Goal: Book appointment/travel/reservation

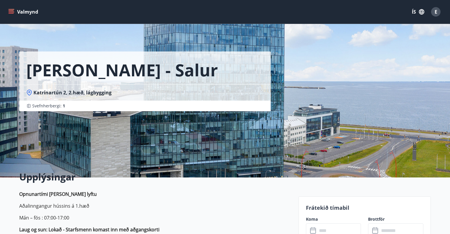
scroll to position [59, 0]
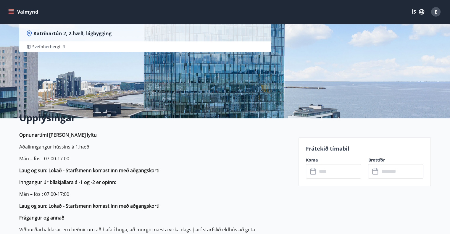
click at [15, 12] on button "Valmynd" at bounding box center [23, 12] width 33 height 11
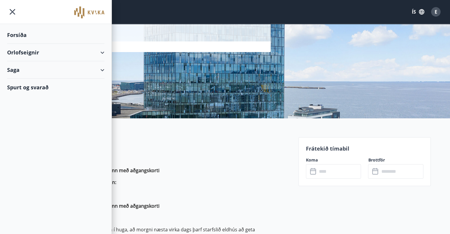
click at [33, 52] on div "Orlofseignir" at bounding box center [55, 52] width 97 height 17
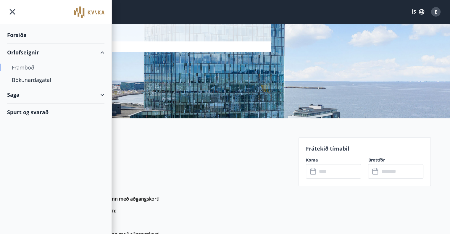
click at [29, 67] on div "Framboð" at bounding box center [56, 67] width 88 height 12
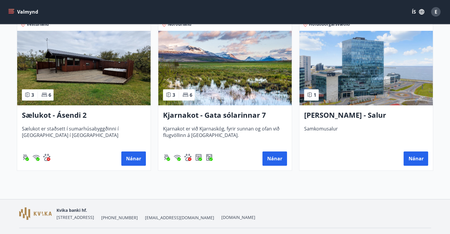
scroll to position [89, 0]
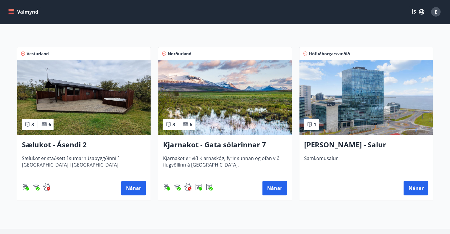
click at [188, 145] on h3 "Kjarnakot - Gata sólarinnar 7" at bounding box center [225, 144] width 124 height 11
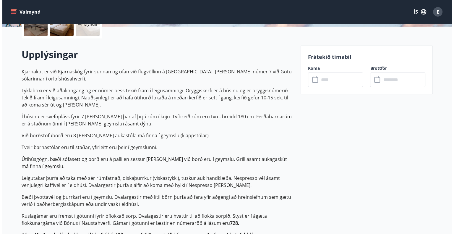
scroll to position [59, 0]
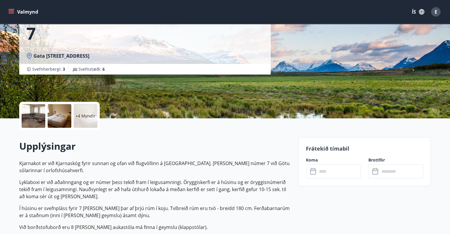
click at [36, 117] on div at bounding box center [34, 116] width 24 height 24
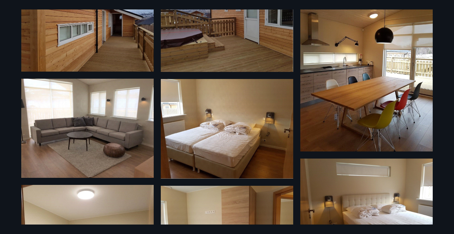
scroll to position [1, 0]
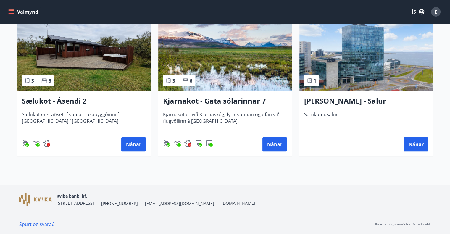
scroll to position [103, 0]
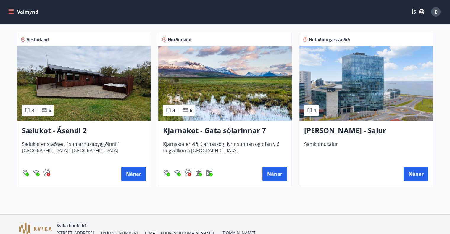
click at [68, 146] on span "Sælukot er staðsett í sumarhúsabyggðinni í [GEOGRAPHIC_DATA] í [GEOGRAPHIC_DATA]" at bounding box center [84, 151] width 124 height 20
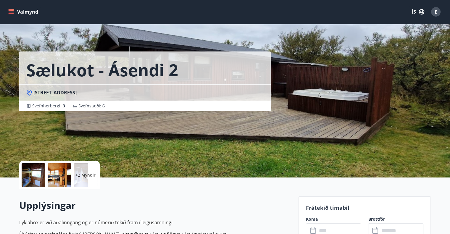
click at [12, 9] on icon "menu" at bounding box center [12, 9] width 7 height 1
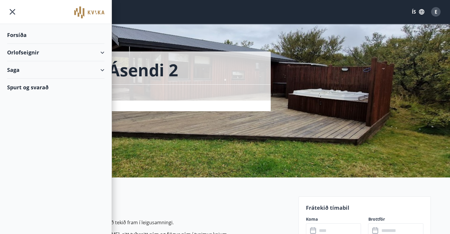
click at [81, 15] on img at bounding box center [89, 13] width 30 height 12
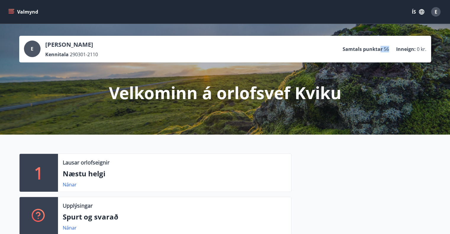
drag, startPoint x: 391, startPoint y: 48, endPoint x: 378, endPoint y: 48, distance: 12.4
click at [378, 48] on ul "Samtals punktar 56 Inneign : 0 kr." at bounding box center [384, 48] width 84 height 11
click at [366, 47] on p "Samtals punktar" at bounding box center [362, 49] width 40 height 7
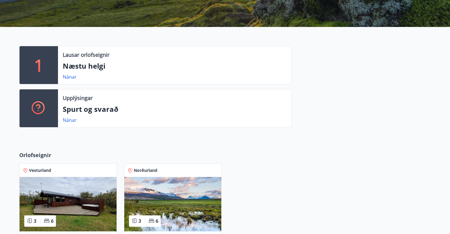
scroll to position [118, 0]
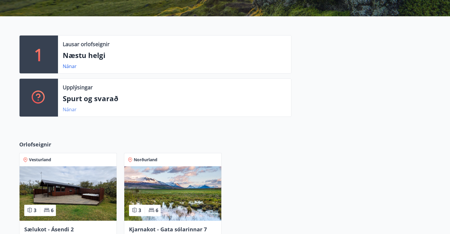
click at [70, 110] on link "Nánar" at bounding box center [70, 109] width 14 height 7
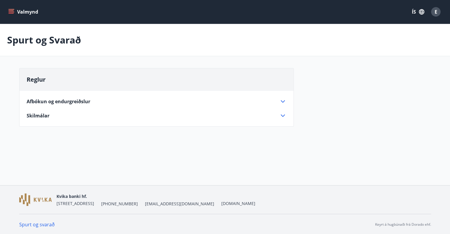
click at [281, 101] on icon at bounding box center [282, 101] width 4 height 2
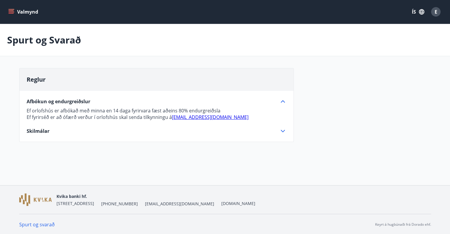
click at [279, 129] on icon at bounding box center [282, 130] width 7 height 7
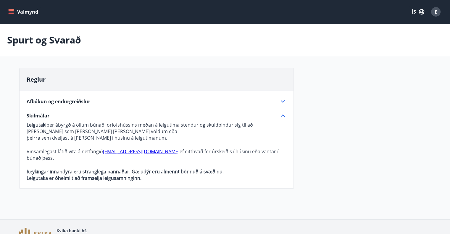
click at [17, 7] on button "Valmynd" at bounding box center [23, 12] width 33 height 11
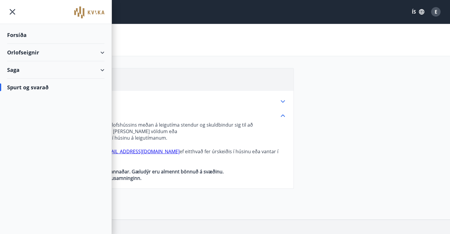
click at [64, 72] on div "Saga" at bounding box center [55, 69] width 97 height 17
click at [25, 107] on div "Punktar" at bounding box center [56, 109] width 88 height 12
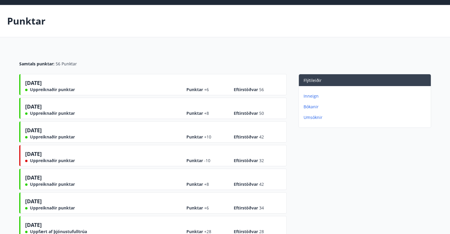
scroll to position [30, 0]
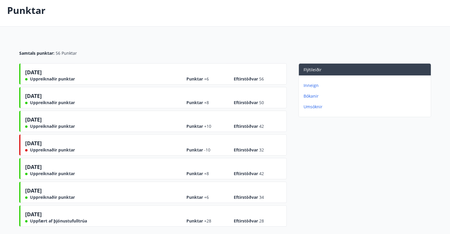
drag, startPoint x: 25, startPoint y: 141, endPoint x: 56, endPoint y: 144, distance: 31.8
click at [56, 144] on div "04.04.2024 Uppreiknaðir punktar" at bounding box center [50, 146] width 50 height 14
click at [57, 144] on div "04.04.2024 Uppreiknaðir punktar" at bounding box center [50, 146] width 50 height 14
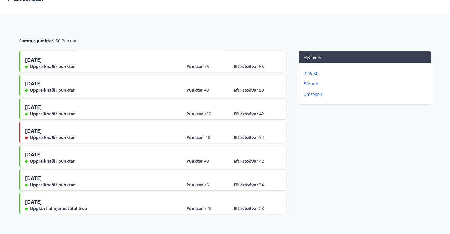
scroll to position [0, 0]
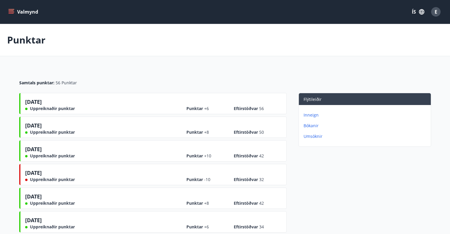
click at [8, 11] on icon "menu" at bounding box center [11, 12] width 6 height 6
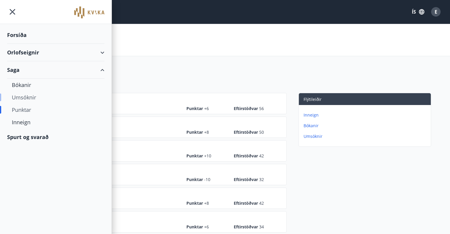
click at [28, 98] on div "Umsóknir" at bounding box center [56, 97] width 88 height 12
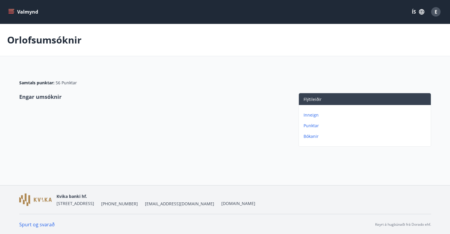
click at [10, 12] on icon "menu" at bounding box center [11, 12] width 6 height 6
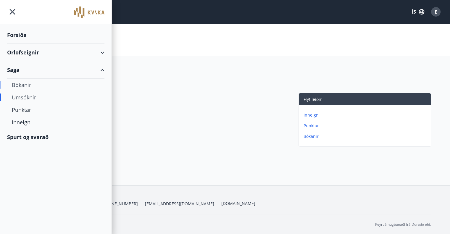
click at [21, 86] on div "Bókanir" at bounding box center [56, 85] width 88 height 12
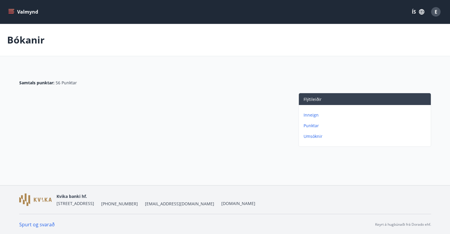
click at [16, 9] on button "Valmynd" at bounding box center [23, 12] width 33 height 11
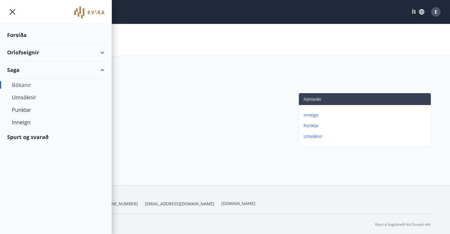
click at [26, 51] on div "Orlofseignir" at bounding box center [55, 52] width 97 height 17
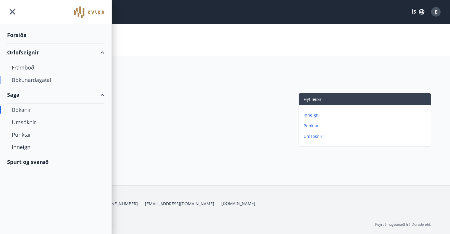
click at [30, 77] on div "Bókunardagatal" at bounding box center [56, 80] width 88 height 12
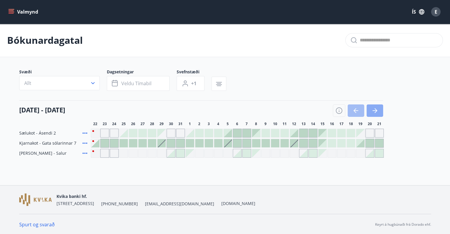
click at [374, 112] on icon "button" at bounding box center [374, 110] width 7 height 7
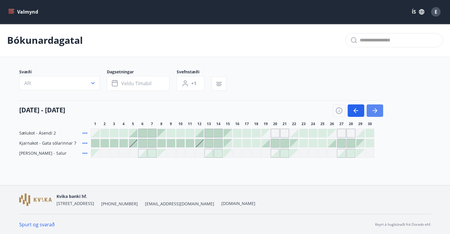
click at [374, 112] on icon "button" at bounding box center [374, 110] width 7 height 7
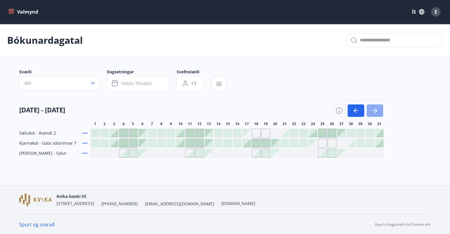
click at [374, 112] on icon "button" at bounding box center [374, 110] width 7 height 7
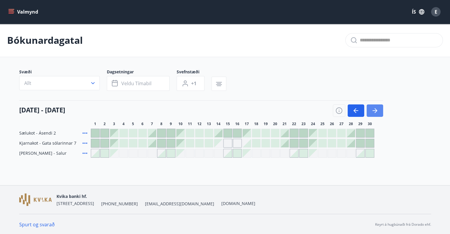
click at [374, 112] on icon "button" at bounding box center [374, 110] width 7 height 7
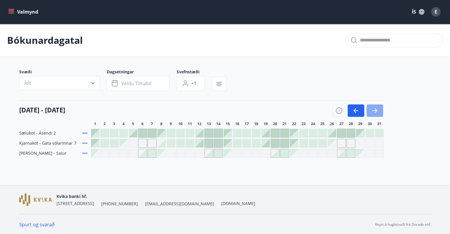
click at [374, 112] on icon "button" at bounding box center [374, 110] width 7 height 7
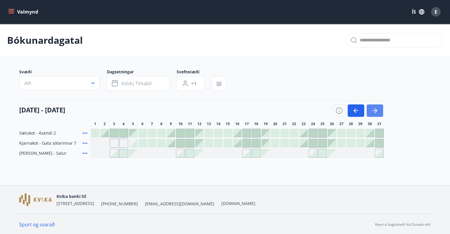
click at [374, 112] on icon "button" at bounding box center [374, 110] width 7 height 7
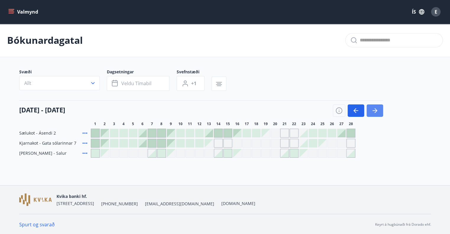
click at [374, 112] on icon "button" at bounding box center [374, 110] width 7 height 7
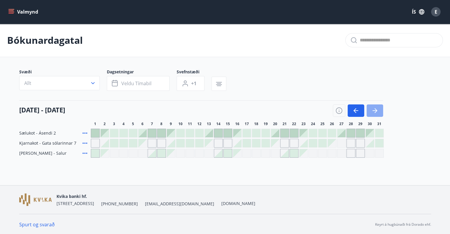
click at [374, 112] on icon "button" at bounding box center [374, 110] width 7 height 7
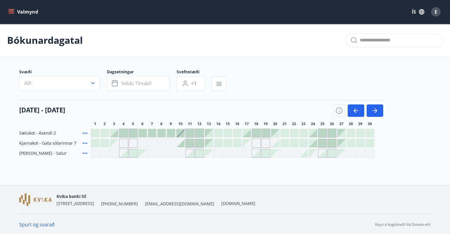
drag, startPoint x: 215, startPoint y: 133, endPoint x: 231, endPoint y: 133, distance: 15.4
click at [231, 133] on div at bounding box center [232, 133] width 283 height 9
click at [374, 115] on button "button" at bounding box center [374, 110] width 17 height 12
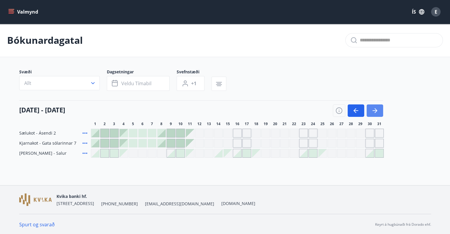
click at [374, 115] on button "button" at bounding box center [374, 110] width 17 height 12
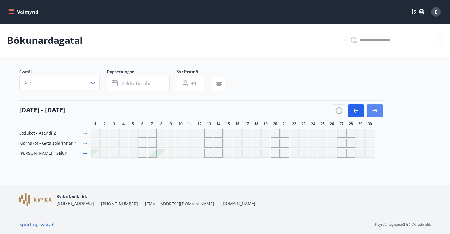
click at [374, 115] on button "button" at bounding box center [374, 110] width 17 height 12
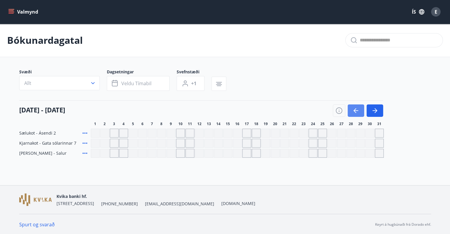
click at [361, 114] on button "button" at bounding box center [355, 110] width 17 height 12
click at [355, 114] on button "button" at bounding box center [355, 110] width 17 height 12
click at [359, 112] on button "button" at bounding box center [355, 110] width 17 height 12
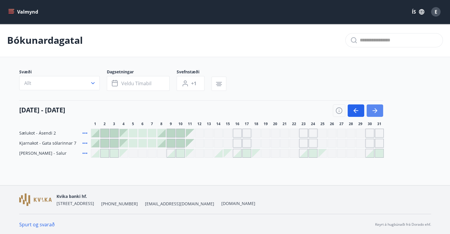
click at [370, 112] on button "button" at bounding box center [374, 110] width 17 height 12
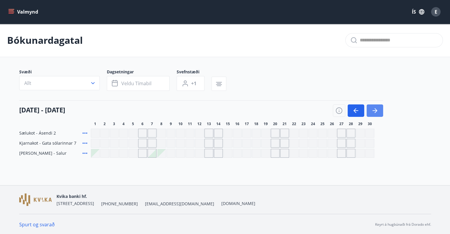
click at [370, 112] on button "button" at bounding box center [374, 110] width 17 height 12
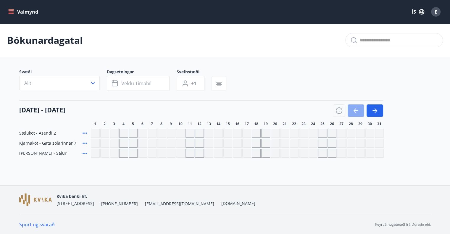
click at [354, 112] on icon "button" at bounding box center [355, 110] width 7 height 7
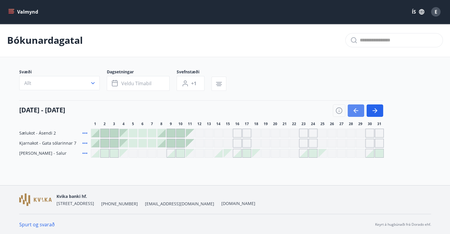
click at [354, 112] on icon "button" at bounding box center [355, 110] width 7 height 7
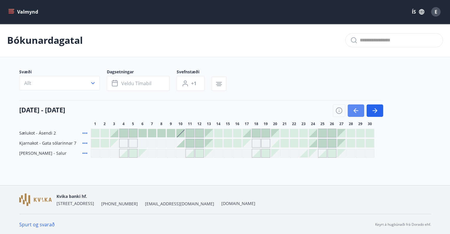
click at [354, 112] on icon "button" at bounding box center [355, 110] width 7 height 7
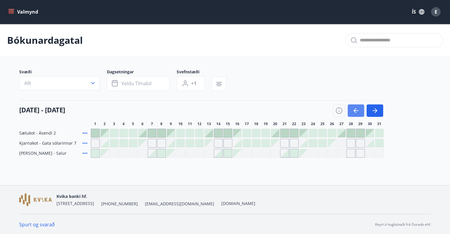
click at [354, 112] on icon "button" at bounding box center [355, 110] width 7 height 7
